Goal: Task Accomplishment & Management: Manage account settings

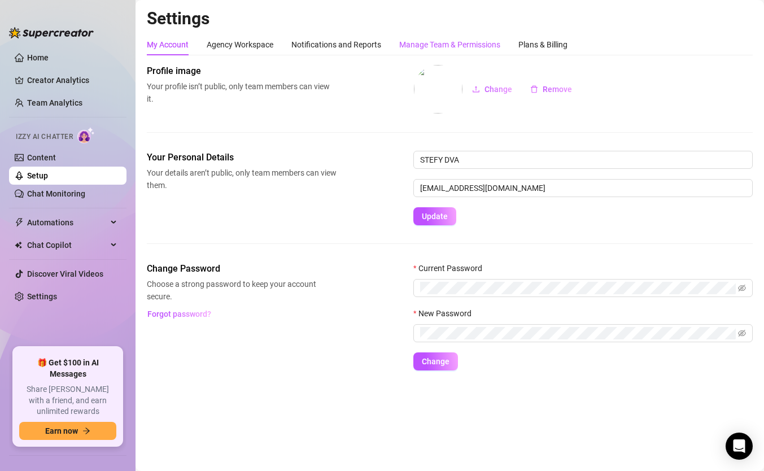
click at [465, 44] on div "Manage Team & Permissions" at bounding box center [449, 44] width 101 height 12
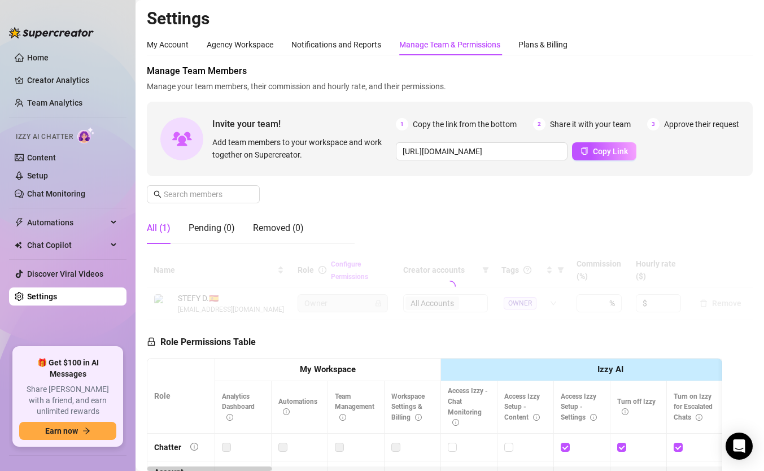
click at [467, 41] on div "Manage Team & Permissions" at bounding box center [449, 44] width 101 height 12
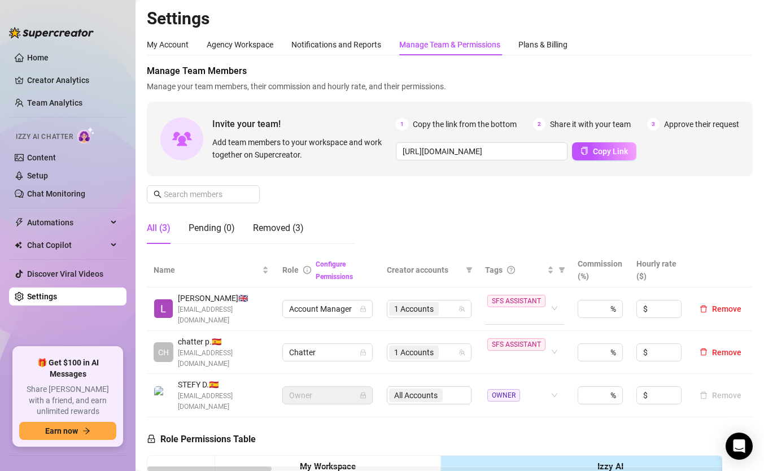
click at [531, 300] on span "SFS ASSISTANT" at bounding box center [516, 301] width 58 height 12
click at [519, 331] on span "Chatter" at bounding box center [511, 337] width 32 height 12
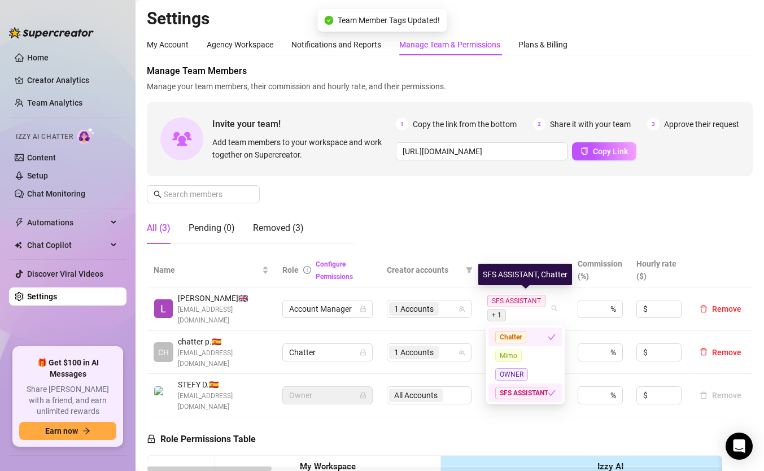
click at [546, 389] on span "SFS ASSISTANT" at bounding box center [524, 393] width 58 height 12
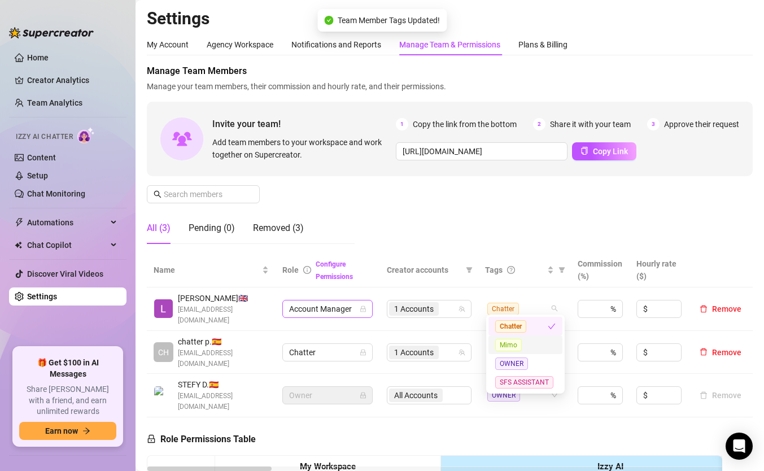
click at [359, 306] on span "Account Manager" at bounding box center [327, 308] width 77 height 17
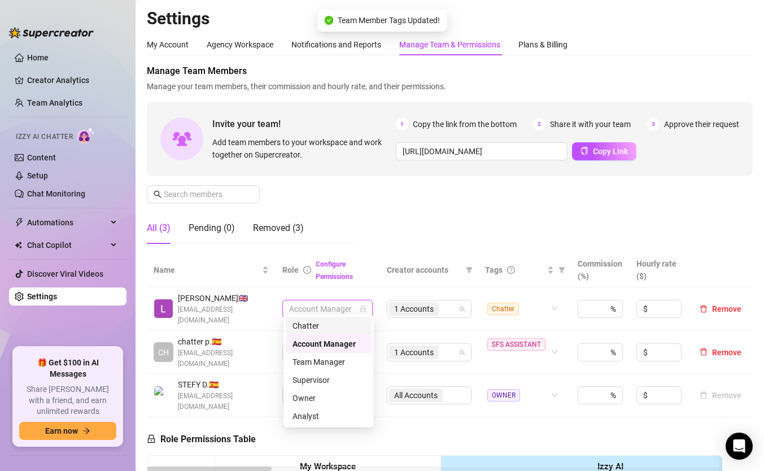
click at [338, 324] on div "Chatter" at bounding box center [329, 326] width 72 height 12
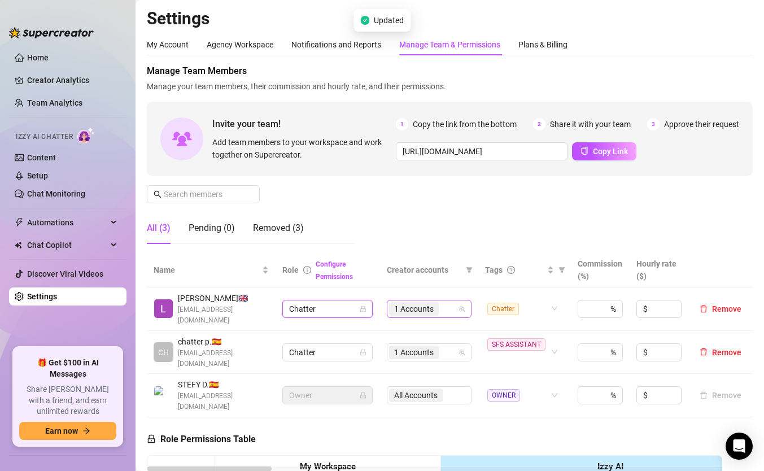
click at [422, 303] on span "1 Accounts" at bounding box center [414, 309] width 40 height 12
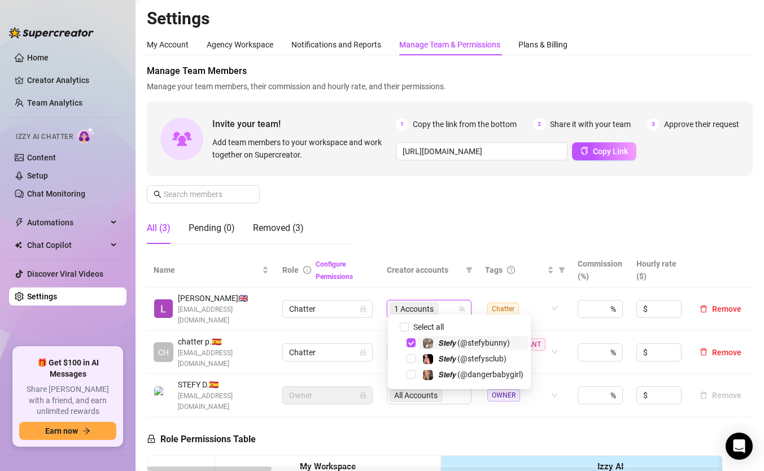
click at [422, 303] on span "1 Accounts" at bounding box center [414, 309] width 40 height 12
